Goal: Information Seeking & Learning: Learn about a topic

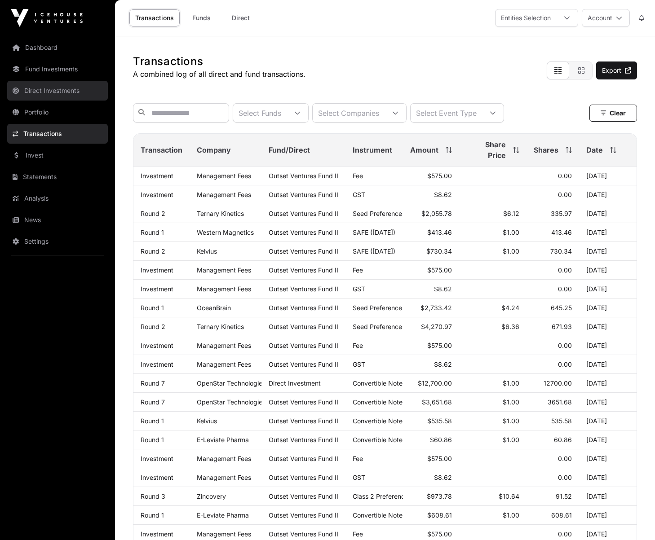
click at [53, 89] on link "Direct Investments" at bounding box center [57, 91] width 101 height 20
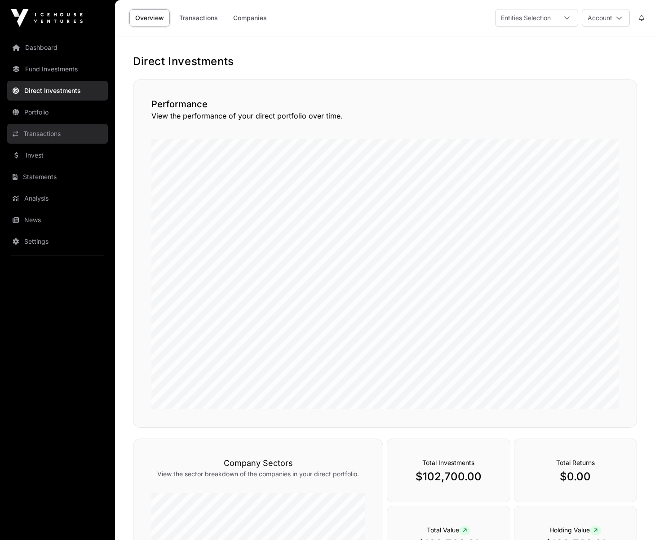
click at [55, 136] on link "Transactions" at bounding box center [57, 134] width 101 height 20
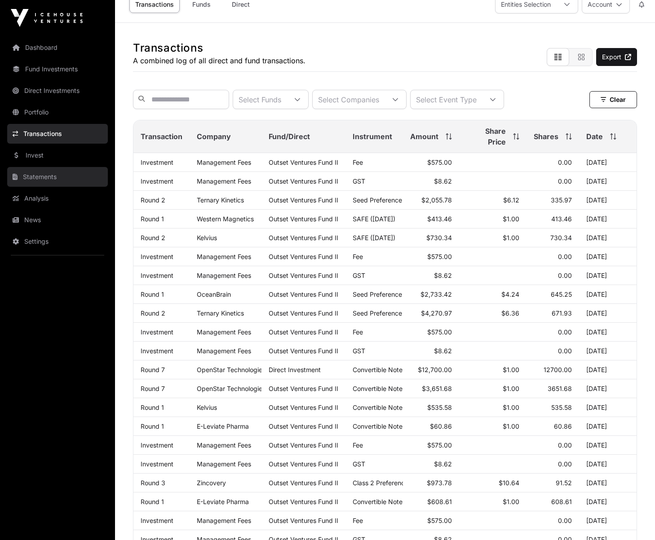
scroll to position [15, 0]
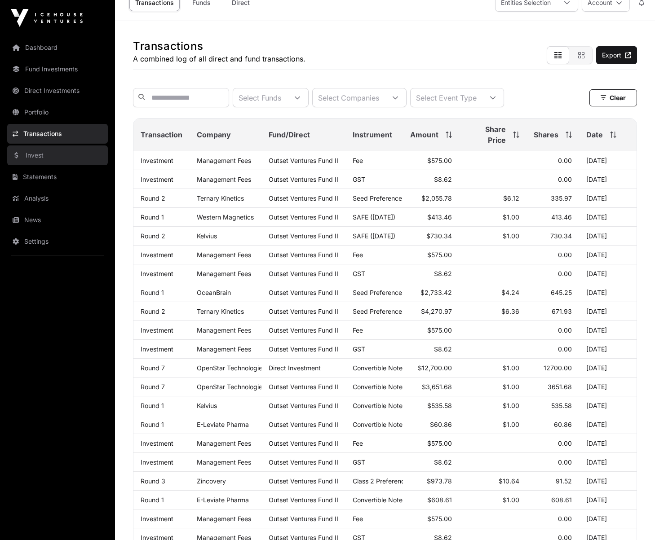
click at [34, 158] on link "Invest" at bounding box center [57, 155] width 101 height 20
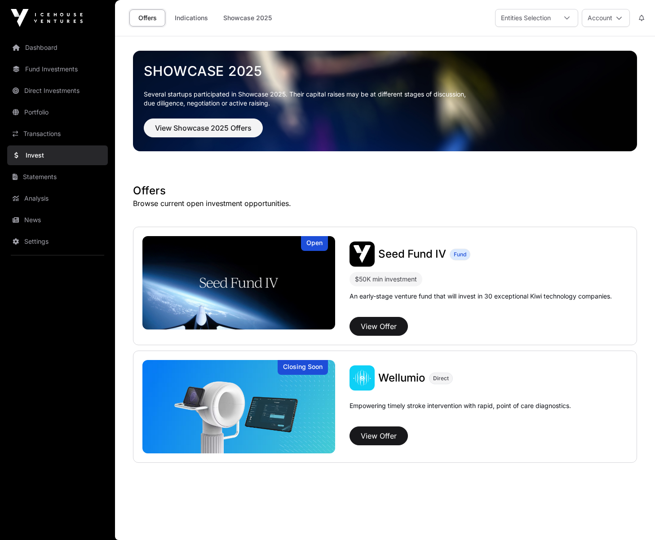
click at [34, 157] on link "Invest" at bounding box center [57, 155] width 101 height 20
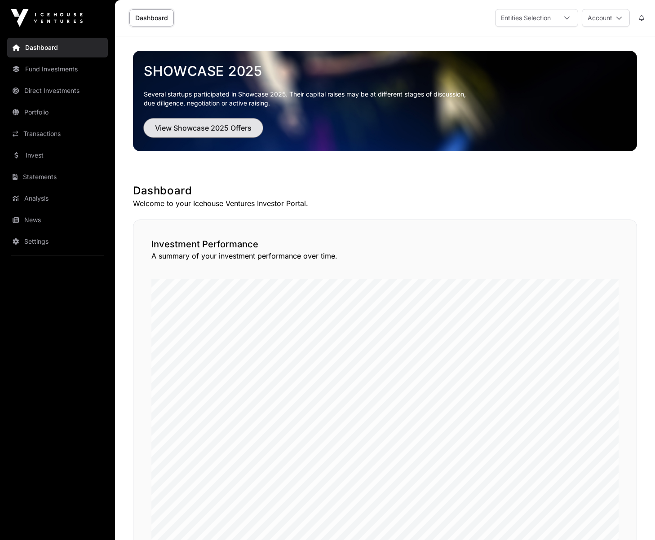
click at [185, 122] on button "View Showcase 2025 Offers" at bounding box center [203, 128] width 119 height 19
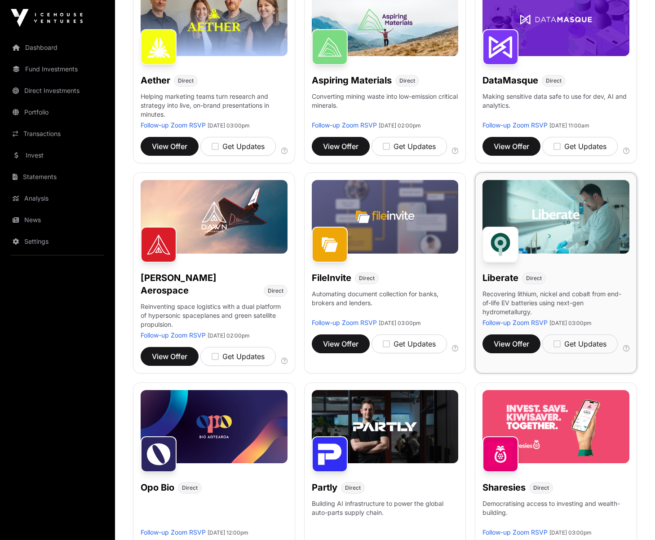
scroll to position [352, 0]
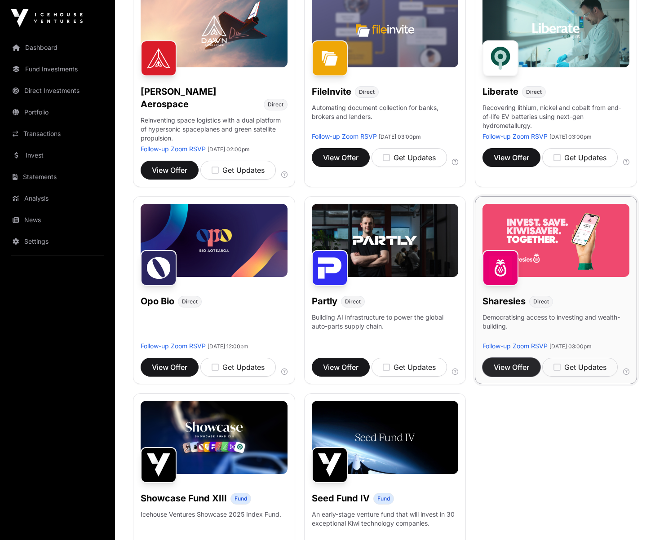
click at [515, 362] on span "View Offer" at bounding box center [510, 367] width 35 height 11
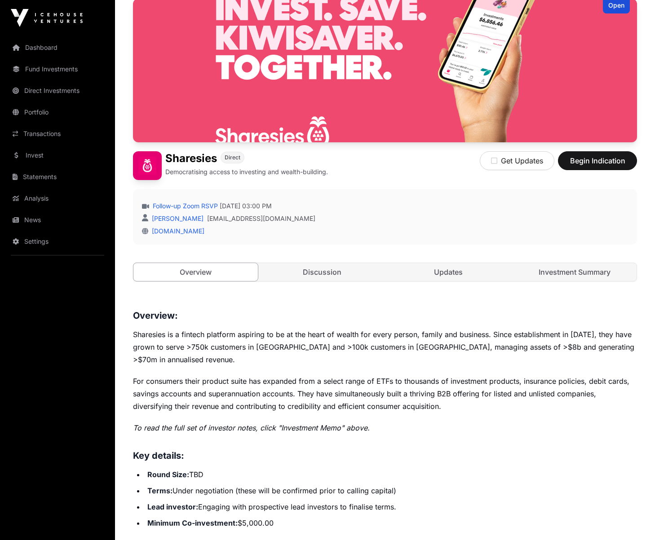
scroll to position [88, 0]
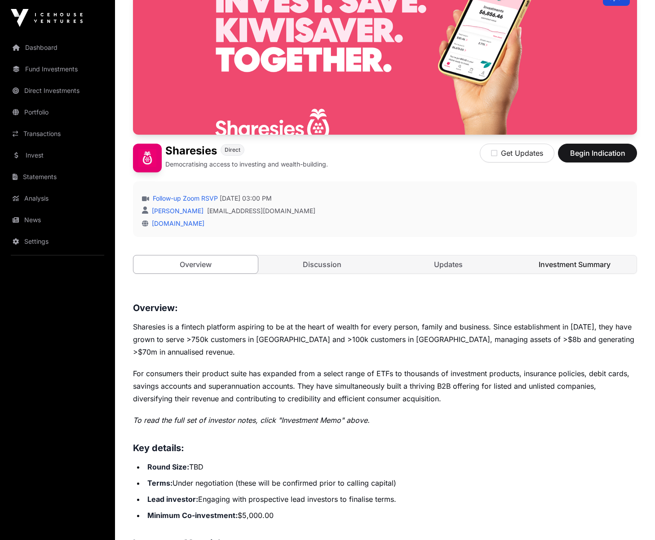
click at [553, 260] on link "Investment Summary" at bounding box center [574, 264] width 124 height 18
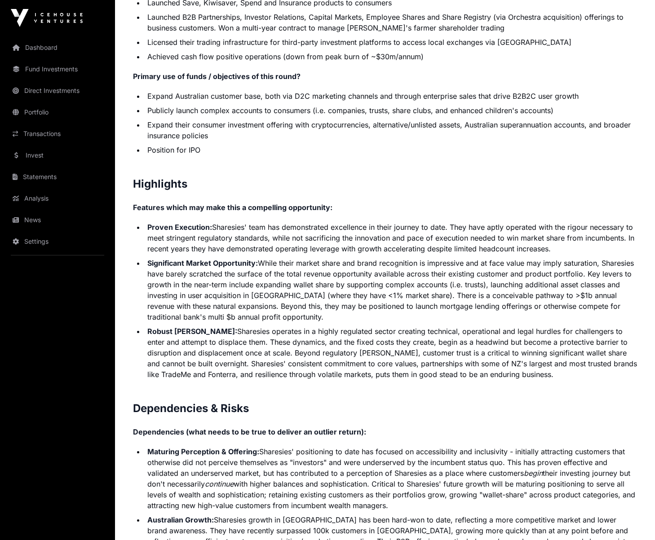
scroll to position [1818, 0]
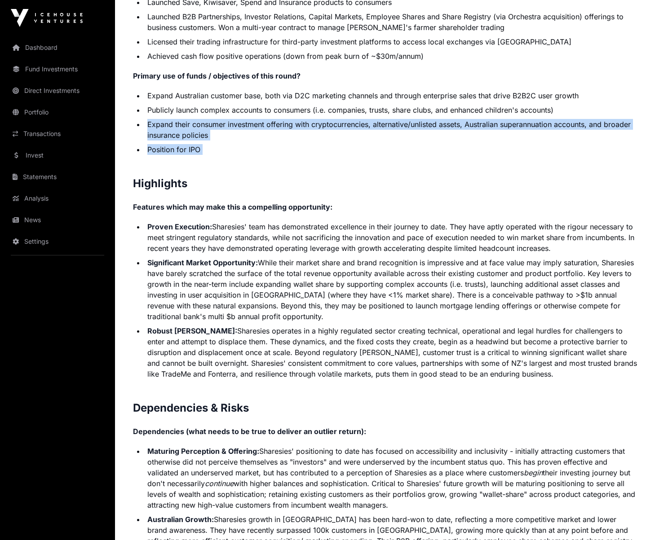
drag, startPoint x: 214, startPoint y: 144, endPoint x: 152, endPoint y: 117, distance: 67.6
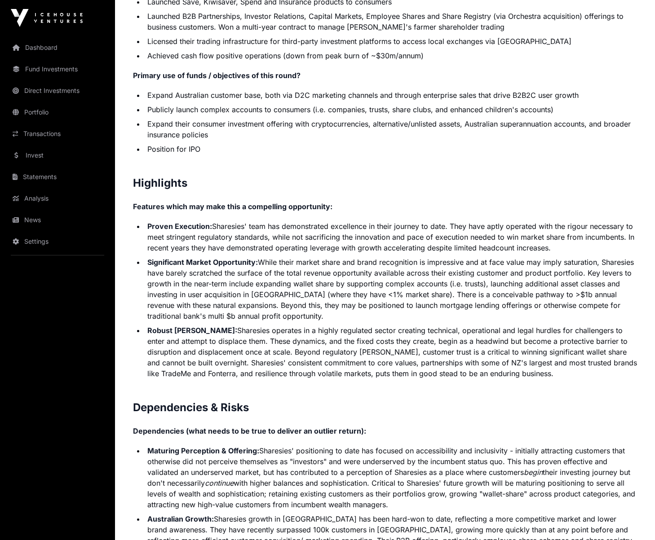
click at [269, 144] on li "Position for IPO" at bounding box center [391, 149] width 492 height 11
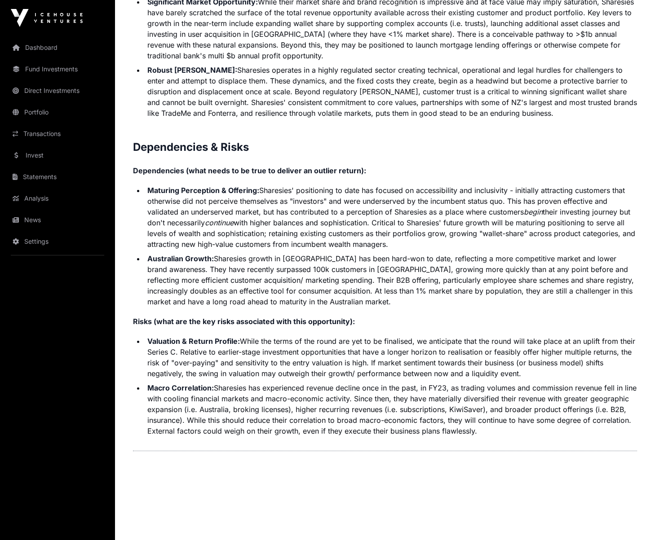
scroll to position [2080, 0]
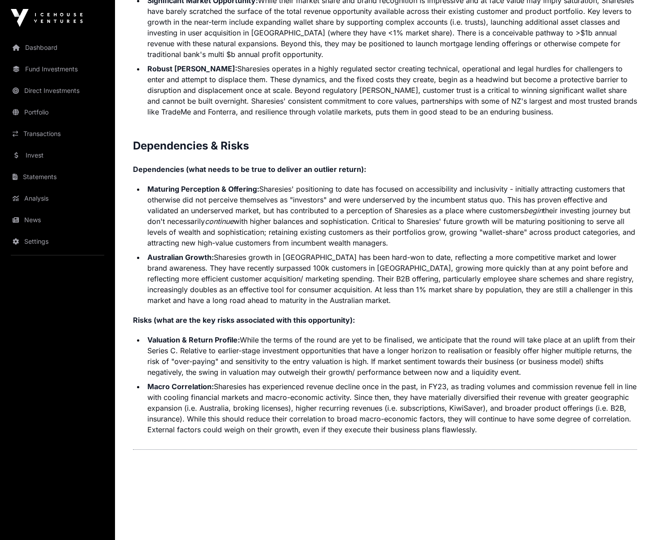
drag, startPoint x: 398, startPoint y: 233, endPoint x: 378, endPoint y: 211, distance: 29.9
click at [378, 211] on li "Maturing Perception & Offering: [PERSON_NAME]' positioning to date has focused …" at bounding box center [391, 216] width 492 height 65
click at [403, 232] on li "Maturing Perception & Offering: [PERSON_NAME]' positioning to date has focused …" at bounding box center [391, 216] width 492 height 65
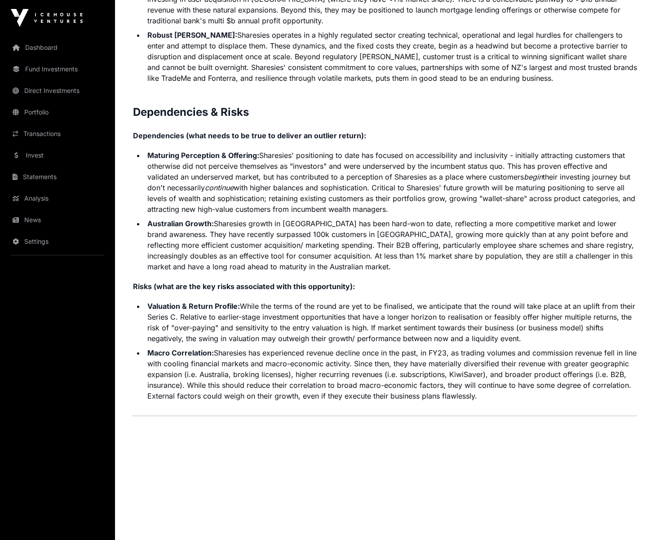
drag, startPoint x: 172, startPoint y: 316, endPoint x: 534, endPoint y: 325, distance: 362.4
click at [534, 325] on li "Valuation & Return Profile: While the terms of the round are yet to be finalise…" at bounding box center [391, 322] width 492 height 43
drag, startPoint x: 527, startPoint y: 384, endPoint x: 235, endPoint y: 339, distance: 295.7
click at [235, 347] on li "Macro Correlation: Sharesies has experienced revenue decline once in the past, …" at bounding box center [391, 374] width 492 height 54
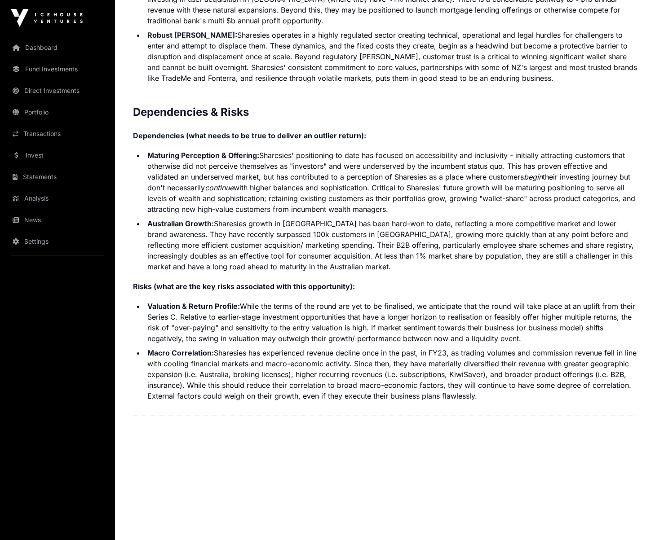
drag, startPoint x: 221, startPoint y: 398, endPoint x: 225, endPoint y: 393, distance: 5.7
